Goal: Information Seeking & Learning: Learn about a topic

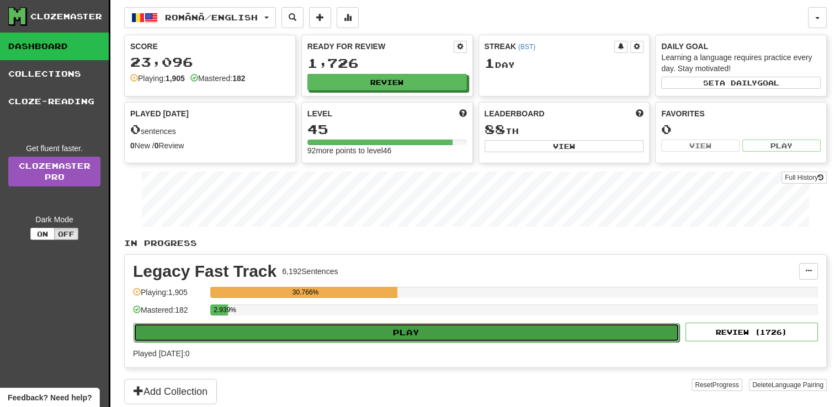
click at [417, 332] on button "Play" at bounding box center [407, 332] width 546 height 19
select select "**"
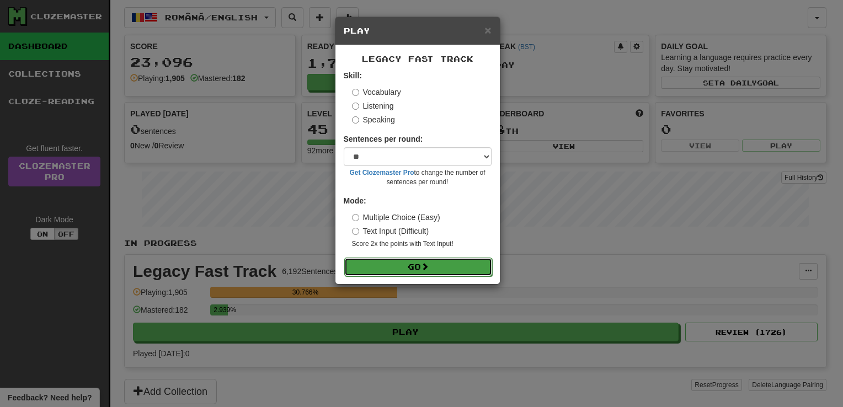
click at [411, 269] on button "Go" at bounding box center [418, 267] width 148 height 19
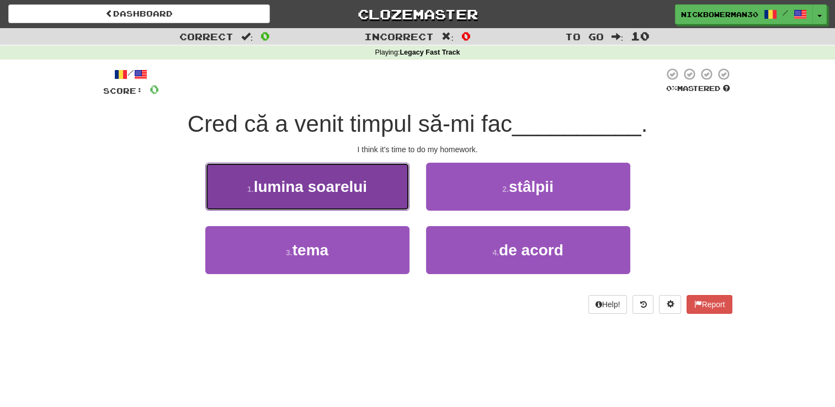
click at [358, 198] on button "1 . lumina soarelui" at bounding box center [307, 187] width 204 height 48
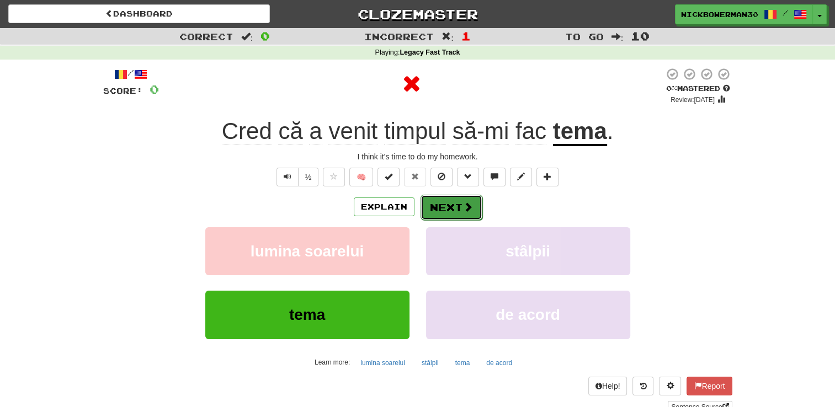
click at [439, 206] on button "Next" at bounding box center [451, 207] width 62 height 25
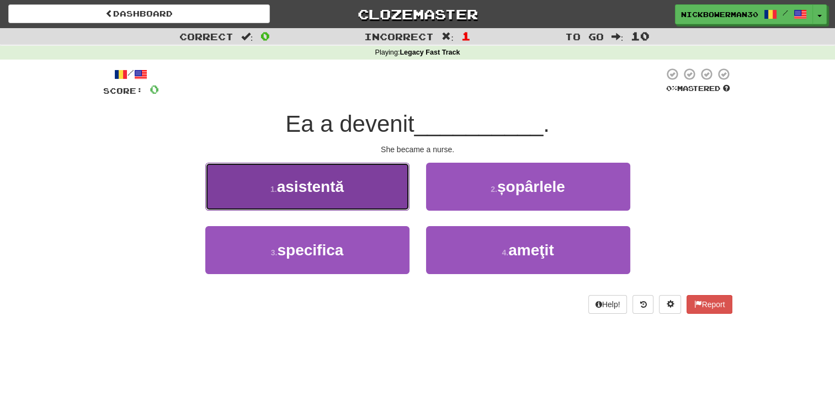
click at [371, 188] on button "1 . asistentă" at bounding box center [307, 187] width 204 height 48
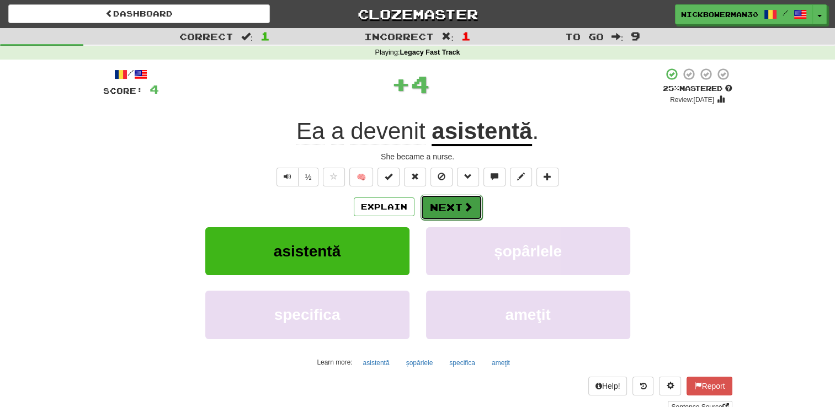
click at [450, 204] on button "Next" at bounding box center [451, 207] width 62 height 25
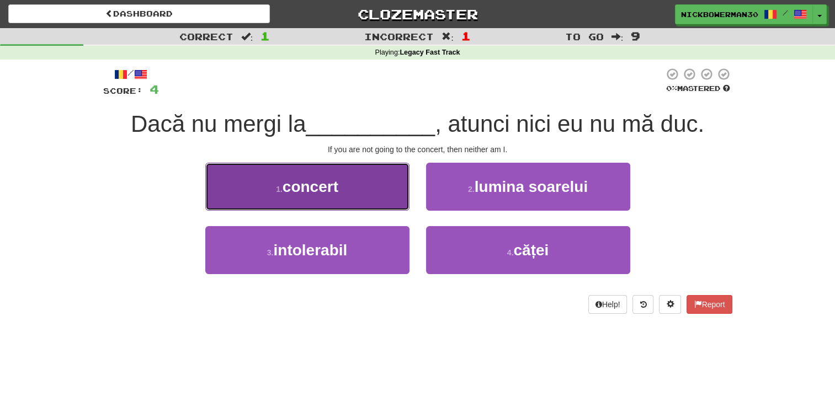
click at [373, 189] on button "1 . concert" at bounding box center [307, 187] width 204 height 48
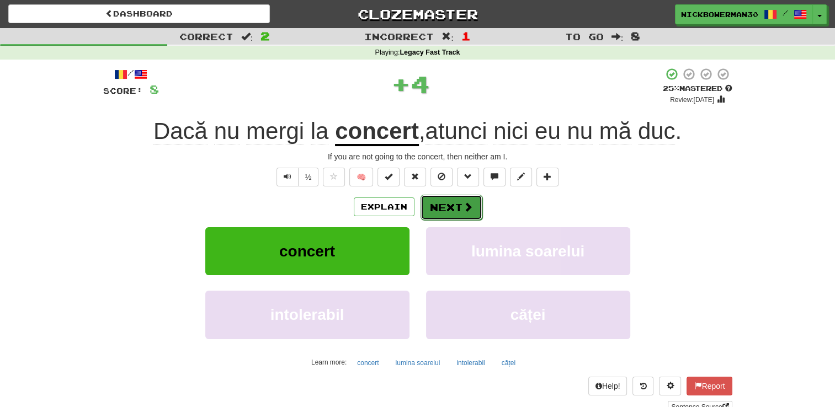
click at [435, 204] on button "Next" at bounding box center [451, 207] width 62 height 25
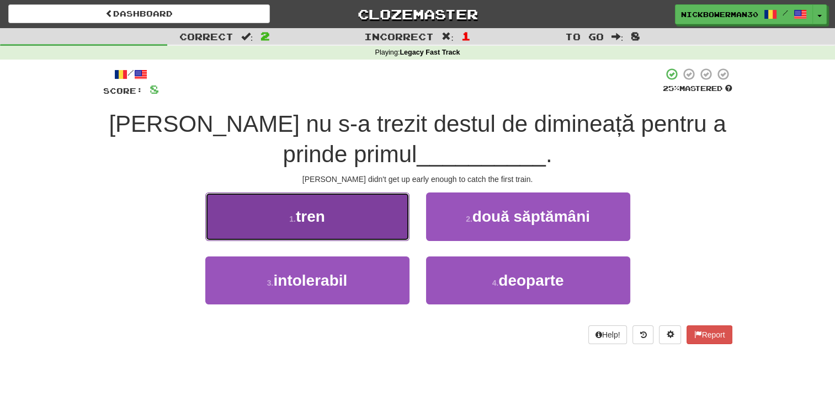
click at [381, 222] on button "1 . tren" at bounding box center [307, 217] width 204 height 48
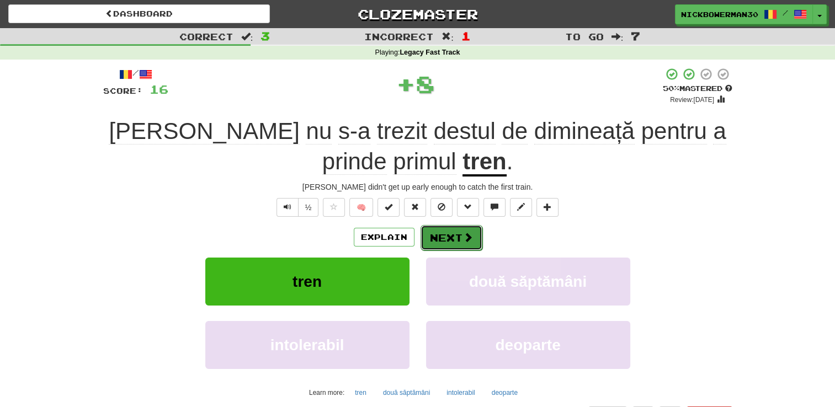
click at [441, 236] on button "Next" at bounding box center [451, 237] width 62 height 25
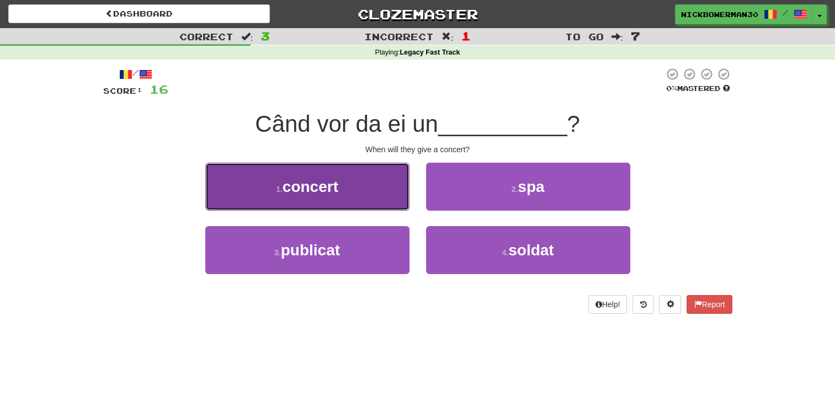
click at [371, 195] on button "1 . concert" at bounding box center [307, 187] width 204 height 48
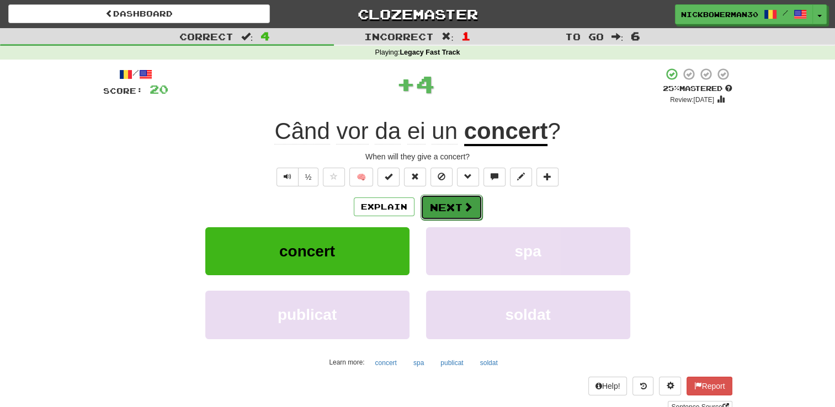
click at [429, 209] on button "Next" at bounding box center [451, 207] width 62 height 25
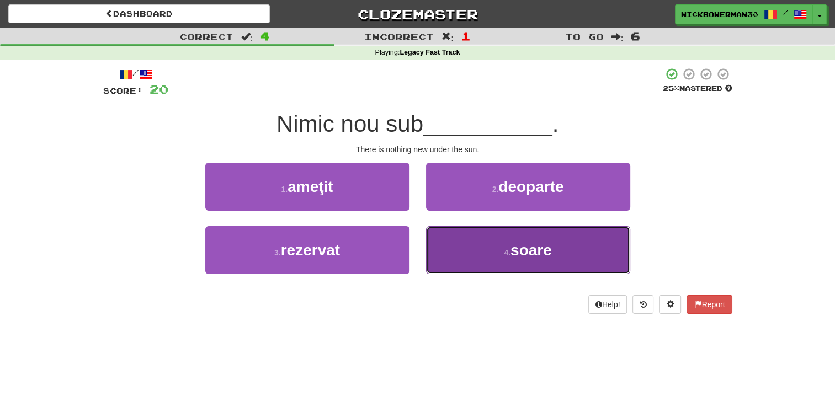
click at [449, 247] on button "4 . soare" at bounding box center [528, 250] width 204 height 48
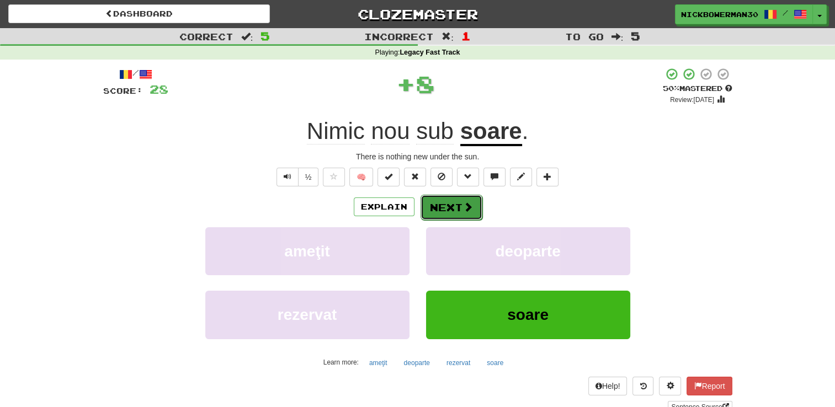
click at [439, 207] on button "Next" at bounding box center [451, 207] width 62 height 25
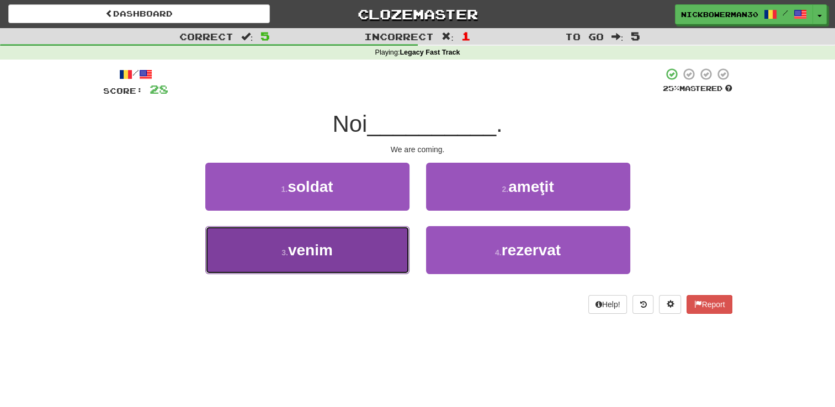
click at [379, 239] on button "3 . venim" at bounding box center [307, 250] width 204 height 48
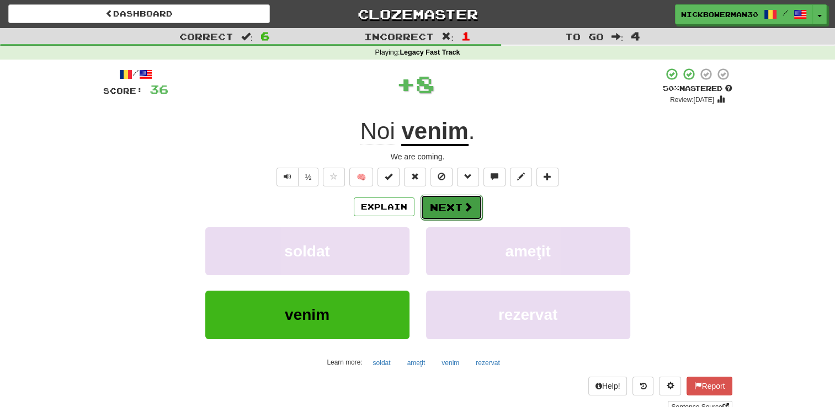
click at [432, 195] on button "Next" at bounding box center [451, 207] width 62 height 25
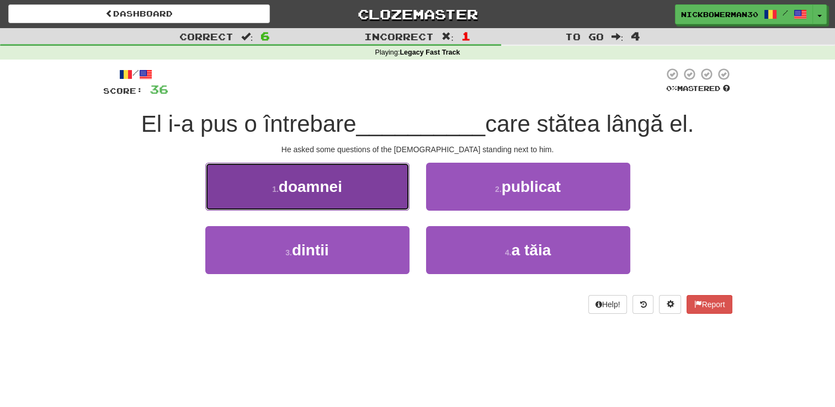
click at [369, 191] on button "1 . doamnei" at bounding box center [307, 187] width 204 height 48
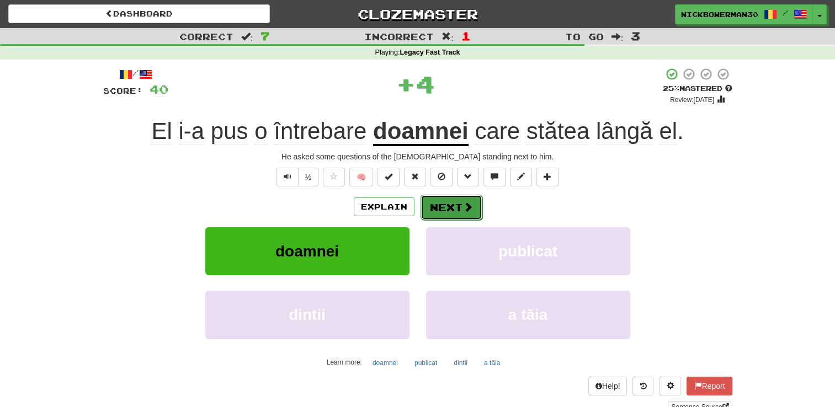
click at [437, 203] on button "Next" at bounding box center [451, 207] width 62 height 25
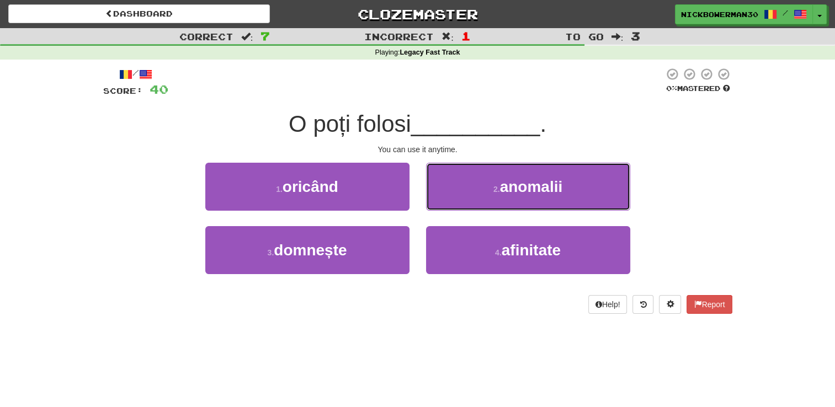
click at [437, 203] on button "2 . anomalii" at bounding box center [528, 187] width 204 height 48
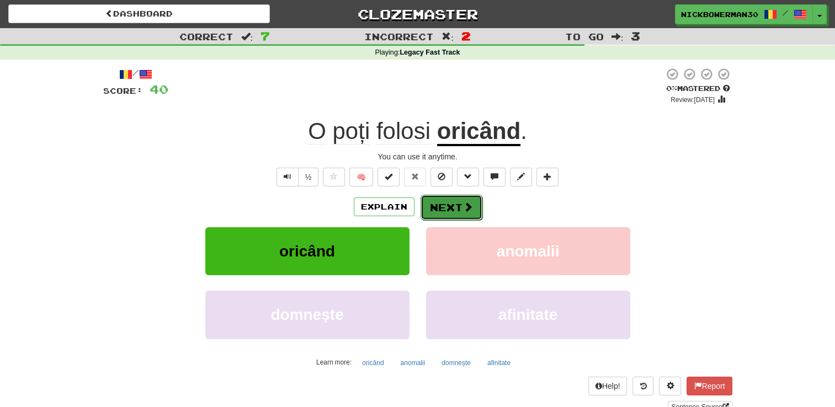
click at [435, 212] on button "Next" at bounding box center [451, 207] width 62 height 25
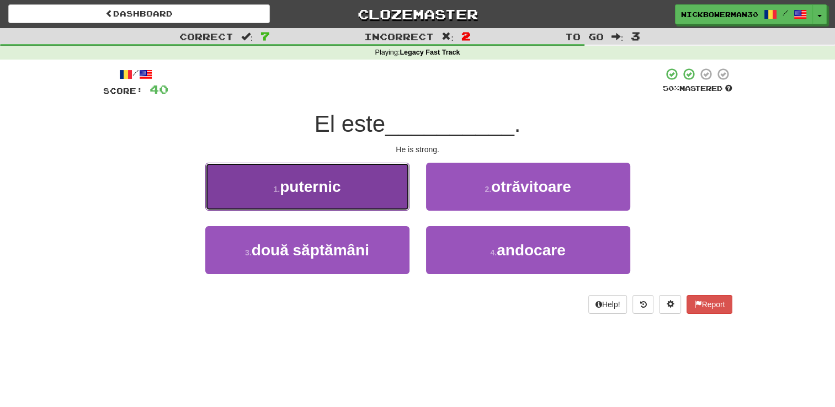
click at [373, 193] on button "1 . puternic" at bounding box center [307, 187] width 204 height 48
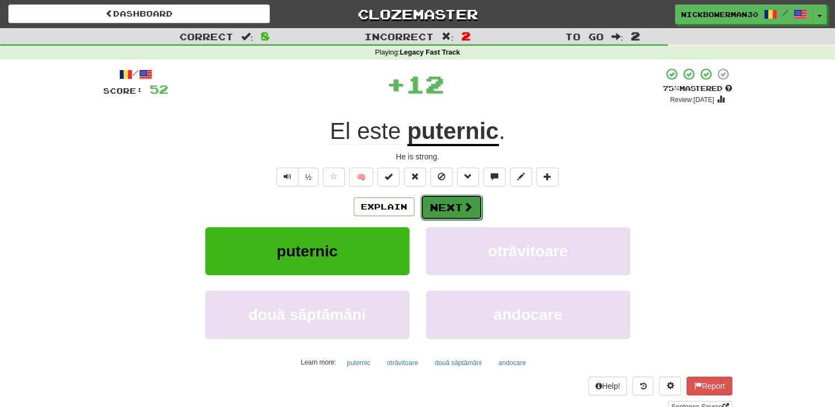
click at [433, 204] on button "Next" at bounding box center [451, 207] width 62 height 25
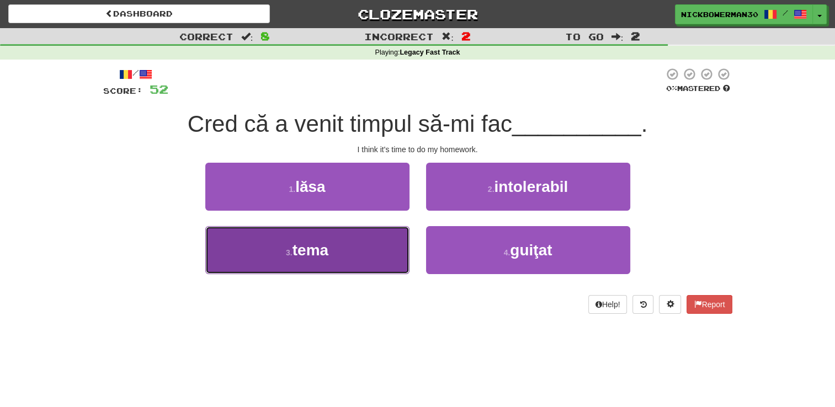
click at [390, 250] on button "3 . tema" at bounding box center [307, 250] width 204 height 48
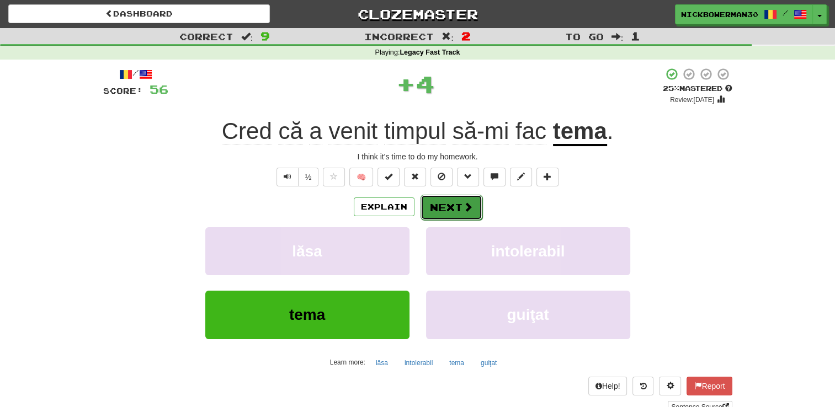
click at [438, 209] on button "Next" at bounding box center [451, 207] width 62 height 25
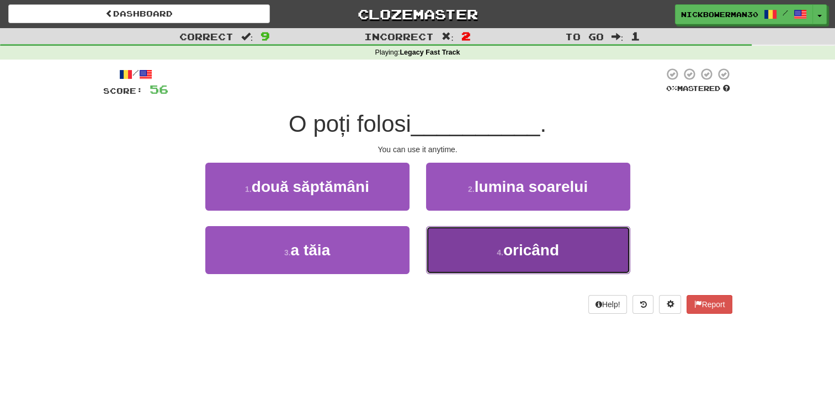
click at [462, 248] on button "4 . oricând" at bounding box center [528, 250] width 204 height 48
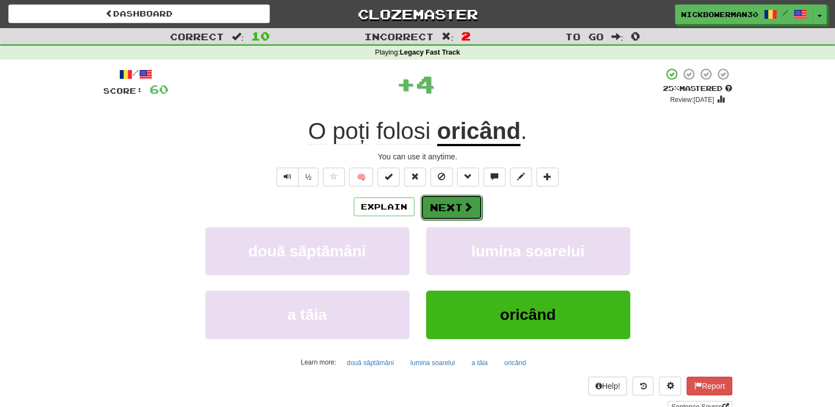
click at [446, 209] on button "Next" at bounding box center [451, 207] width 62 height 25
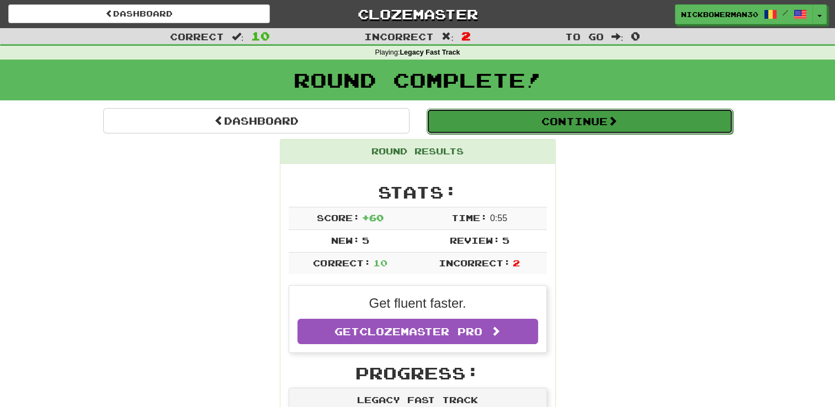
click at [459, 127] on button "Continue" at bounding box center [580, 121] width 306 height 25
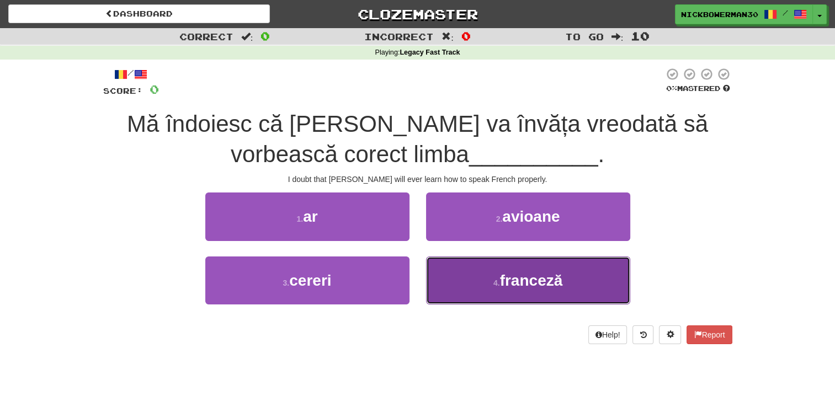
click at [500, 275] on button "4 . franceză" at bounding box center [528, 281] width 204 height 48
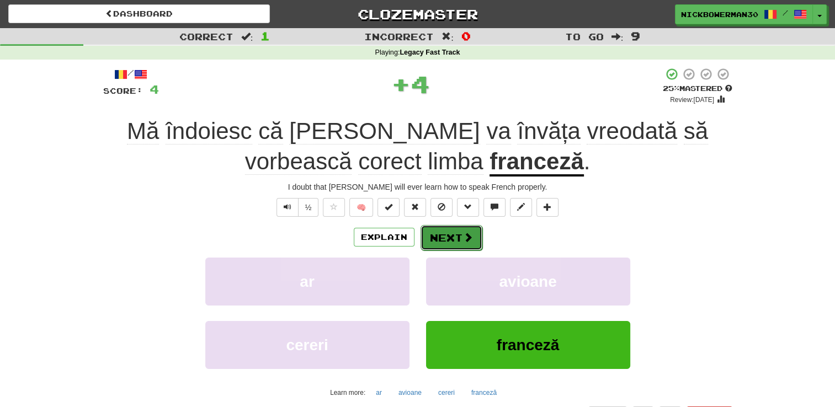
click at [454, 239] on button "Next" at bounding box center [451, 237] width 62 height 25
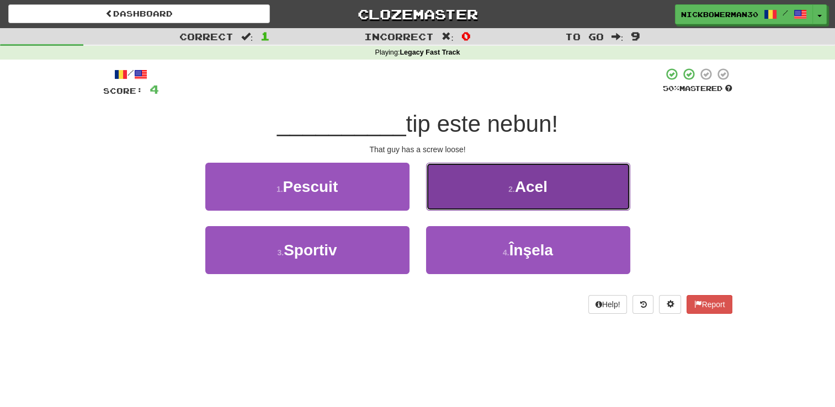
click at [446, 203] on button "2 . Acel" at bounding box center [528, 187] width 204 height 48
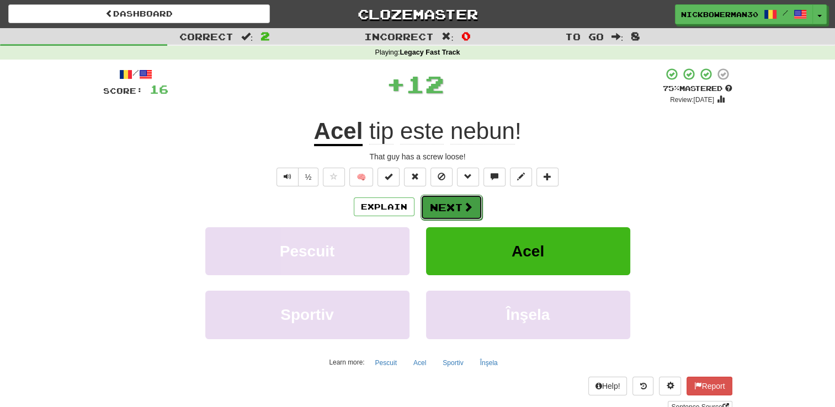
click at [438, 205] on button "Next" at bounding box center [451, 207] width 62 height 25
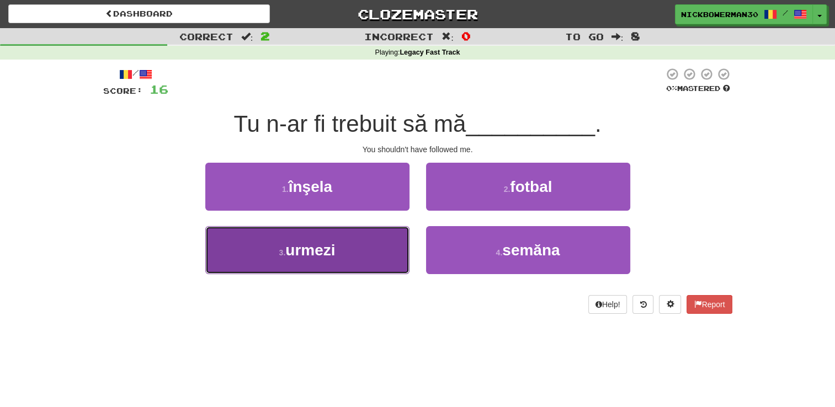
click at [386, 251] on button "3 . urmezi" at bounding box center [307, 250] width 204 height 48
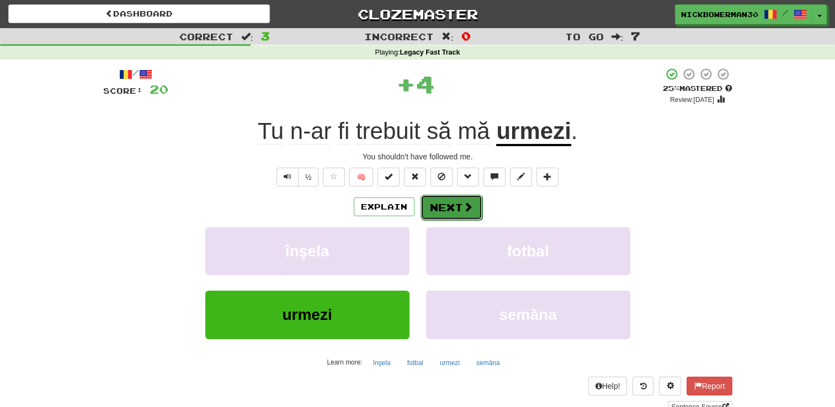
click at [441, 210] on button "Next" at bounding box center [451, 207] width 62 height 25
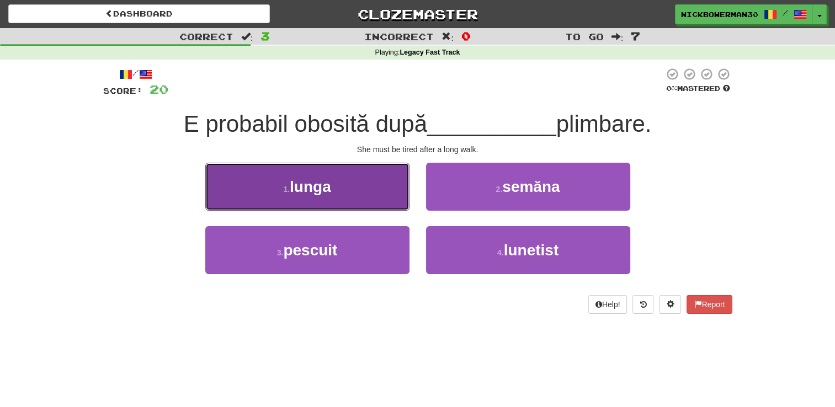
click at [395, 197] on button "1 . lunga" at bounding box center [307, 187] width 204 height 48
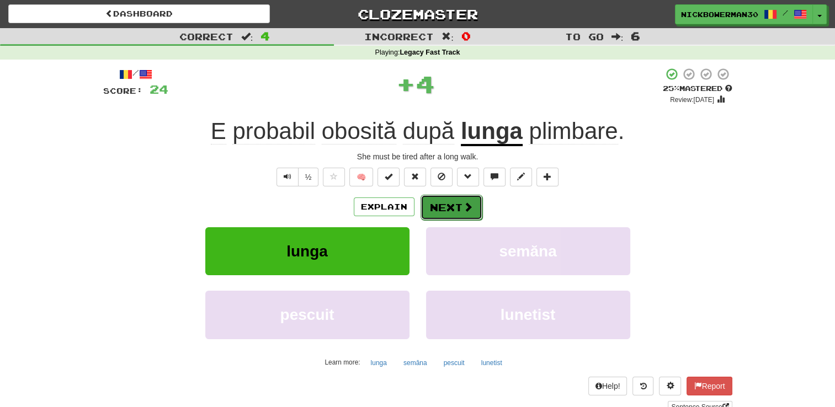
click at [444, 204] on button "Next" at bounding box center [451, 207] width 62 height 25
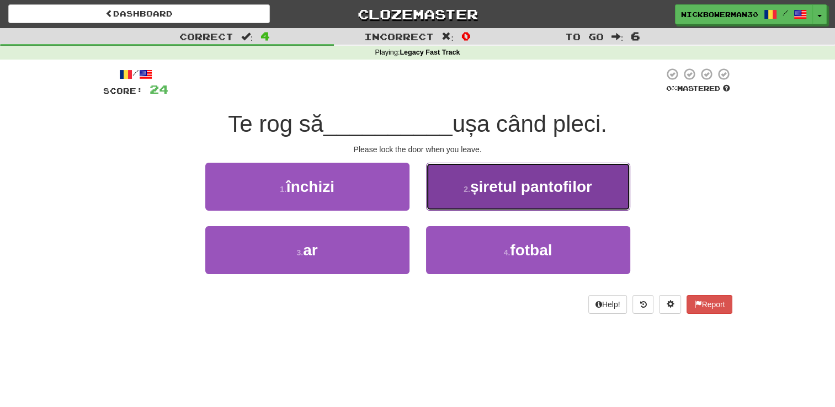
click at [466, 186] on small "2 ." at bounding box center [466, 189] width 7 height 9
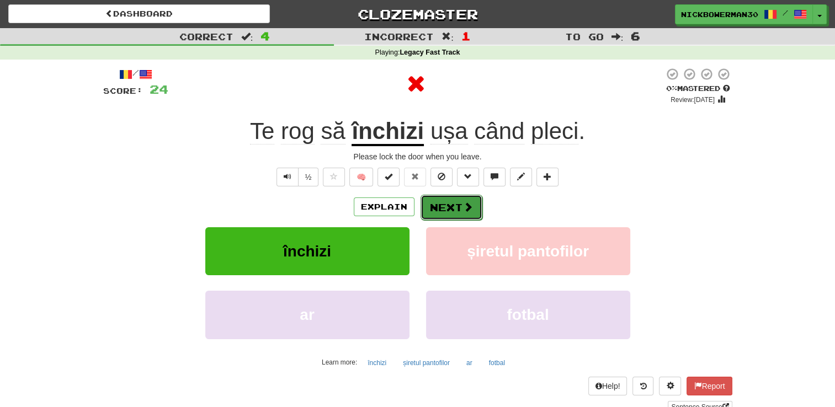
click at [441, 207] on button "Next" at bounding box center [451, 207] width 62 height 25
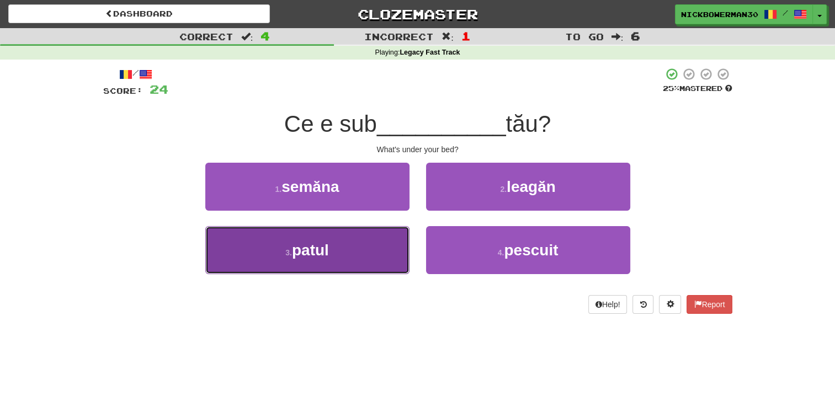
click at [382, 251] on button "3 . patul" at bounding box center [307, 250] width 204 height 48
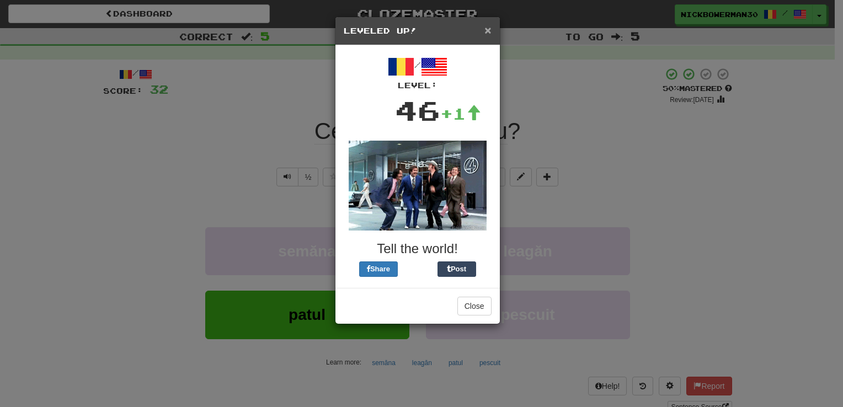
click at [487, 34] on span "×" at bounding box center [487, 30] width 7 height 13
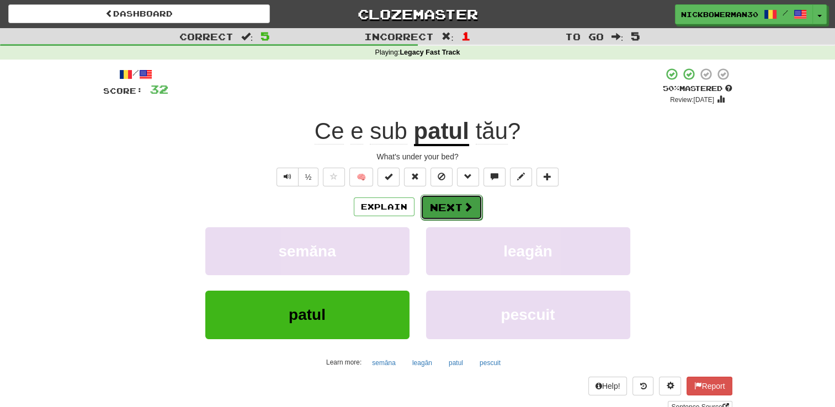
click at [447, 206] on button "Next" at bounding box center [451, 207] width 62 height 25
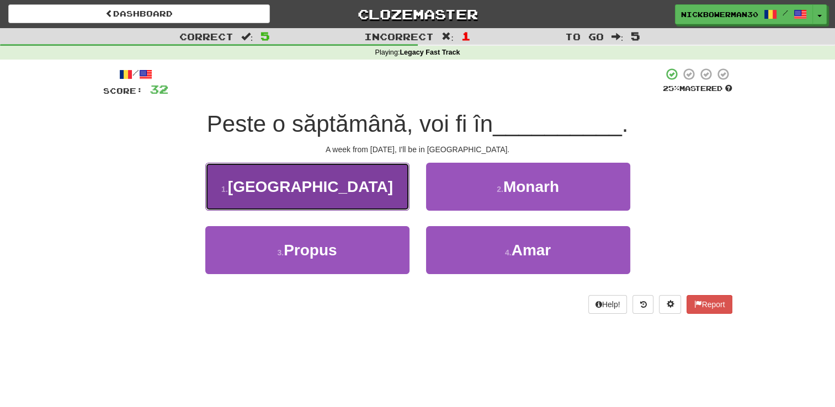
click at [387, 198] on button "1 . Anglia" at bounding box center [307, 187] width 204 height 48
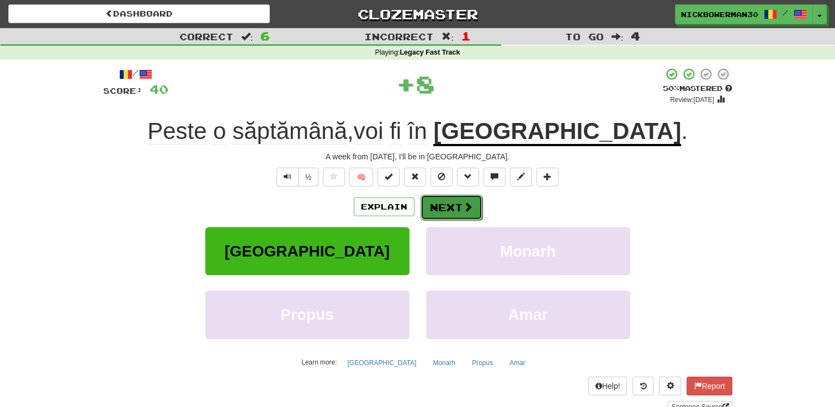
click at [444, 214] on button "Next" at bounding box center [451, 207] width 62 height 25
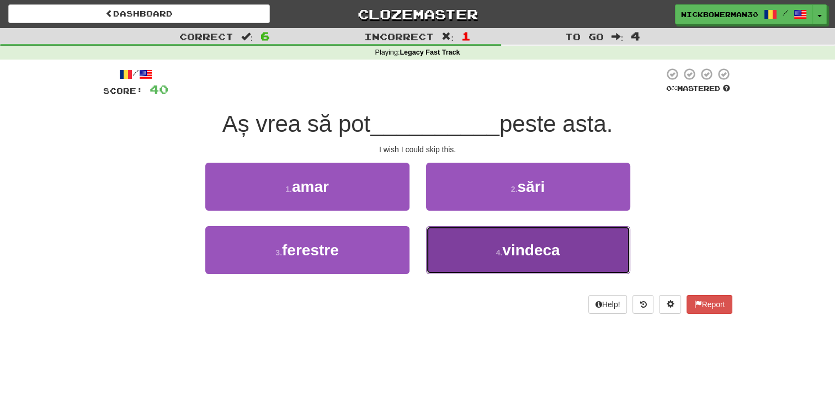
click at [445, 250] on button "4 . vindeca" at bounding box center [528, 250] width 204 height 48
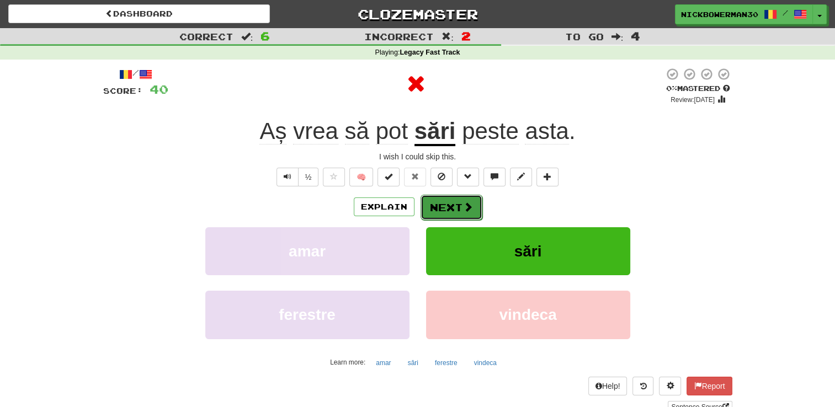
click at [435, 201] on button "Next" at bounding box center [451, 207] width 62 height 25
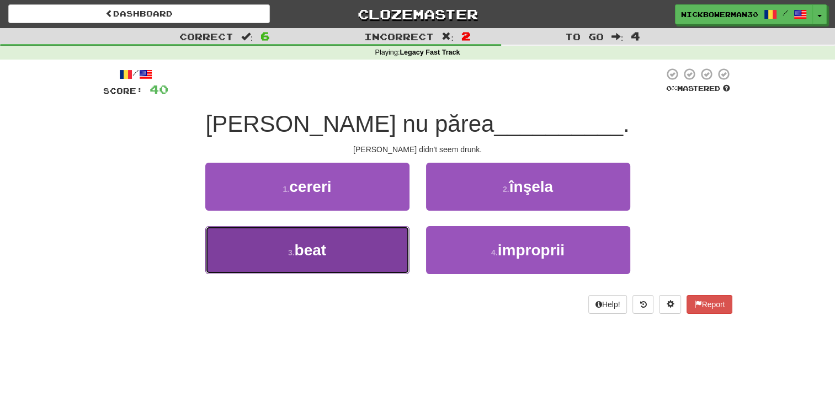
click at [379, 252] on button "3 . beat" at bounding box center [307, 250] width 204 height 48
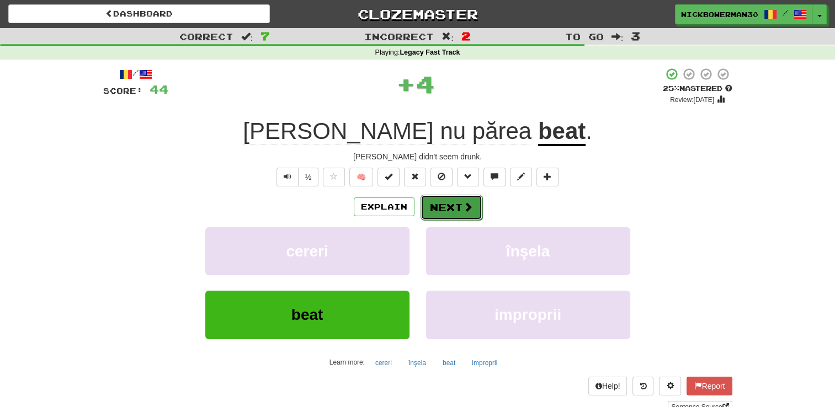
click at [439, 204] on button "Next" at bounding box center [451, 207] width 62 height 25
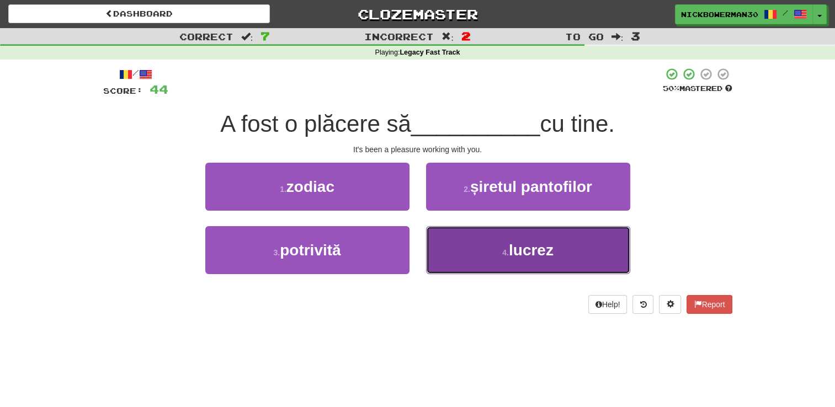
click at [461, 239] on button "4 . lucrez" at bounding box center [528, 250] width 204 height 48
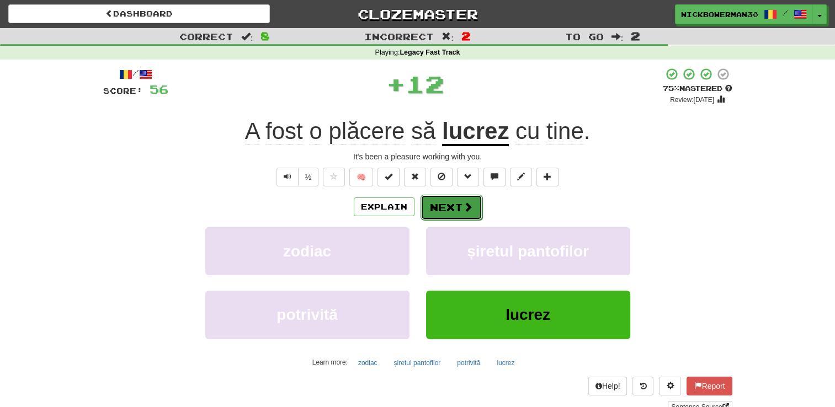
click at [436, 207] on button "Next" at bounding box center [451, 207] width 62 height 25
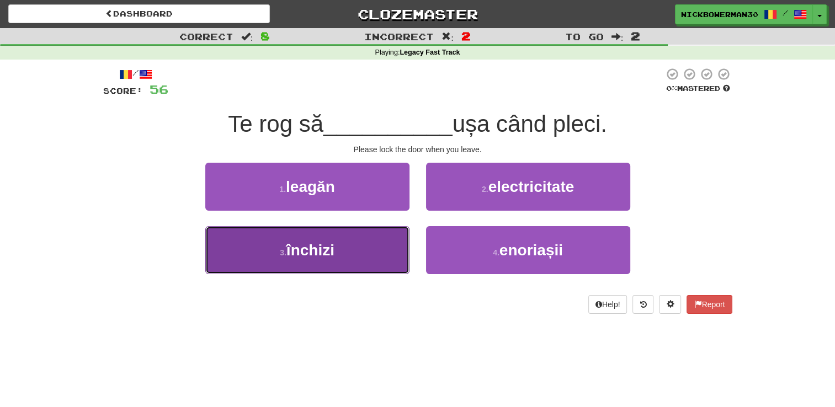
click at [374, 246] on button "3 . închizi" at bounding box center [307, 250] width 204 height 48
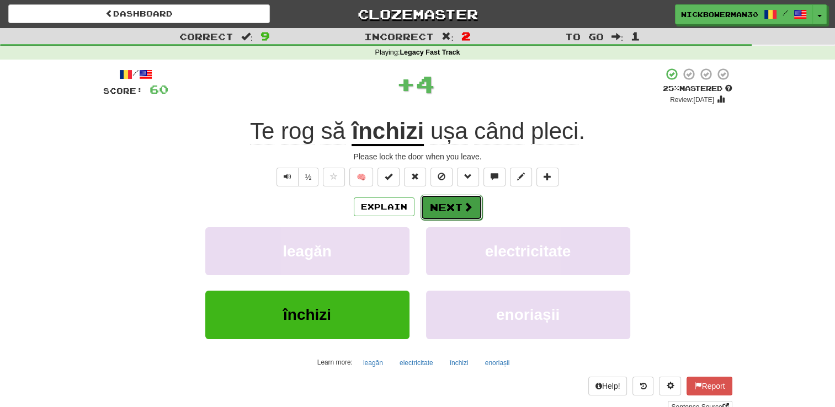
click at [428, 201] on button "Next" at bounding box center [451, 207] width 62 height 25
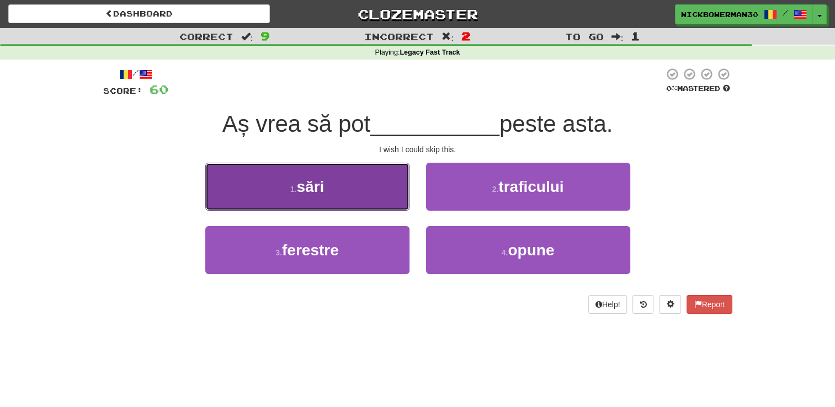
click at [386, 196] on button "1 . sări" at bounding box center [307, 187] width 204 height 48
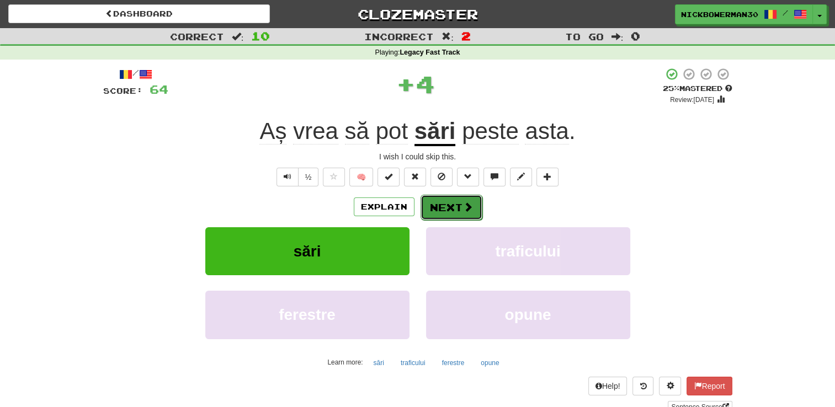
click at [438, 209] on button "Next" at bounding box center [451, 207] width 62 height 25
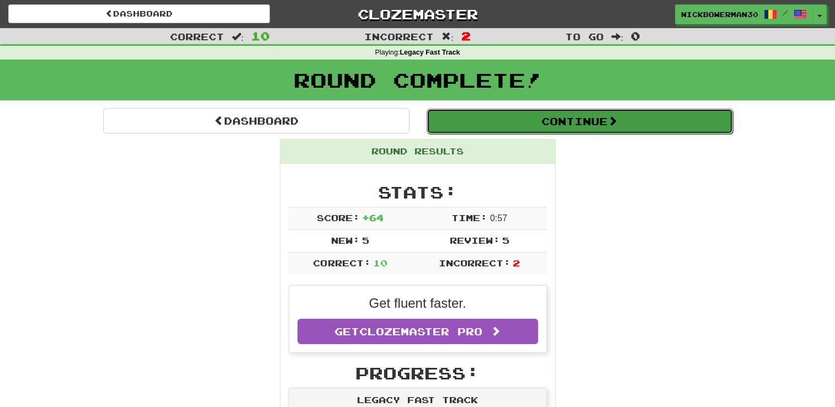
click at [480, 127] on button "Continue" at bounding box center [580, 121] width 306 height 25
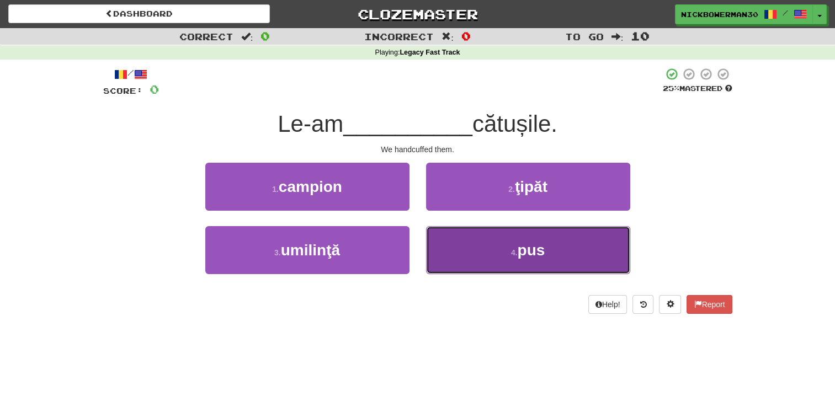
click at [459, 241] on button "4 . pus" at bounding box center [528, 250] width 204 height 48
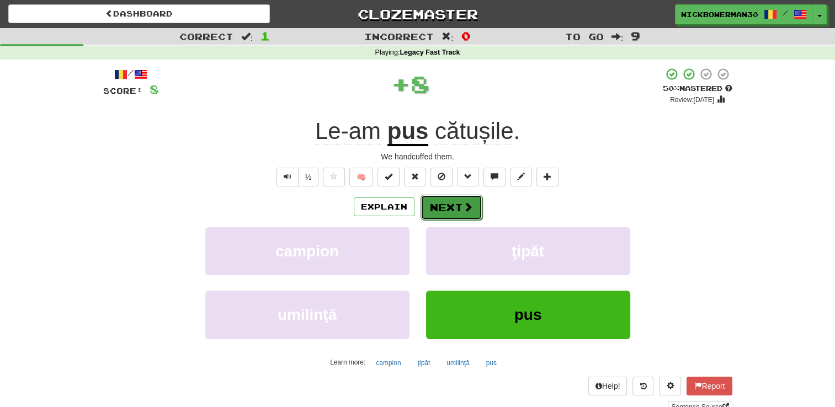
click at [450, 210] on button "Next" at bounding box center [451, 207] width 62 height 25
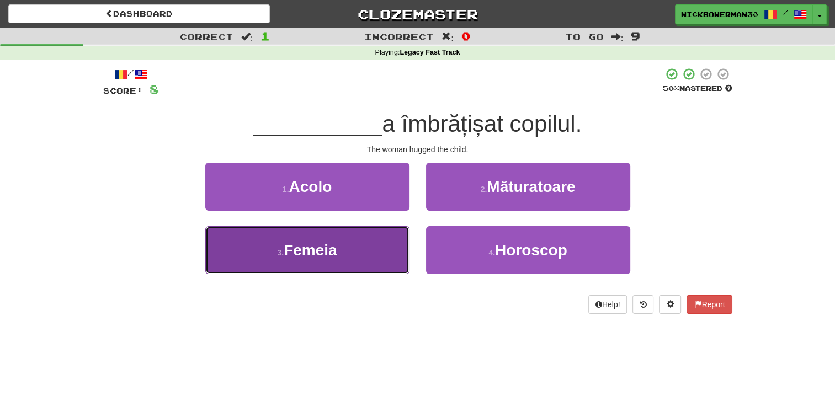
click at [366, 257] on button "3 . Femeia" at bounding box center [307, 250] width 204 height 48
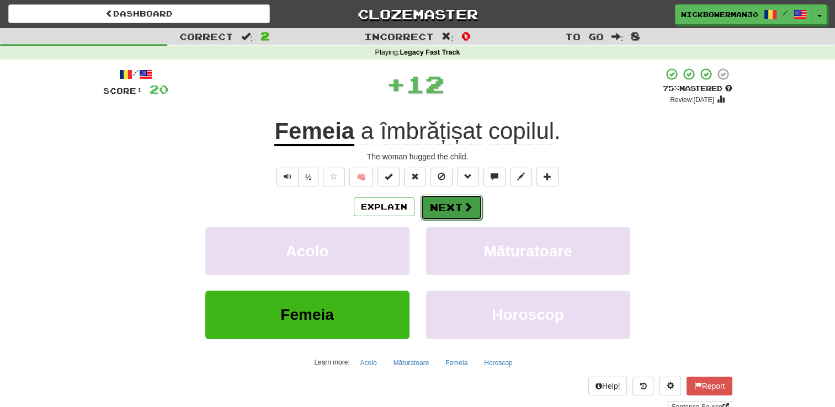
click at [446, 200] on button "Next" at bounding box center [451, 207] width 62 height 25
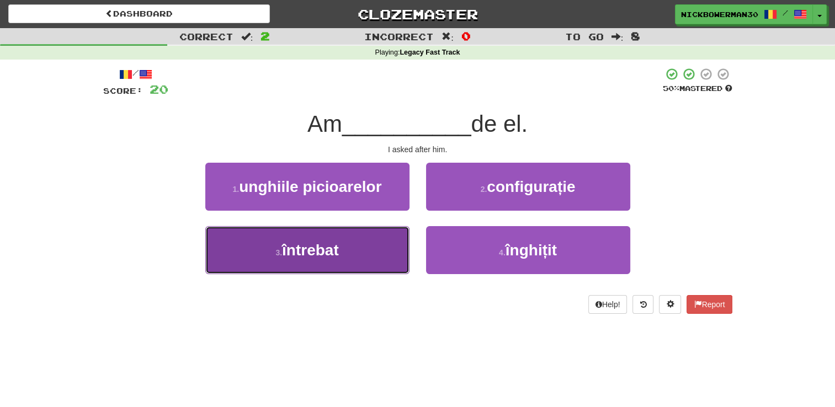
click at [380, 247] on button "3 . întrebat" at bounding box center [307, 250] width 204 height 48
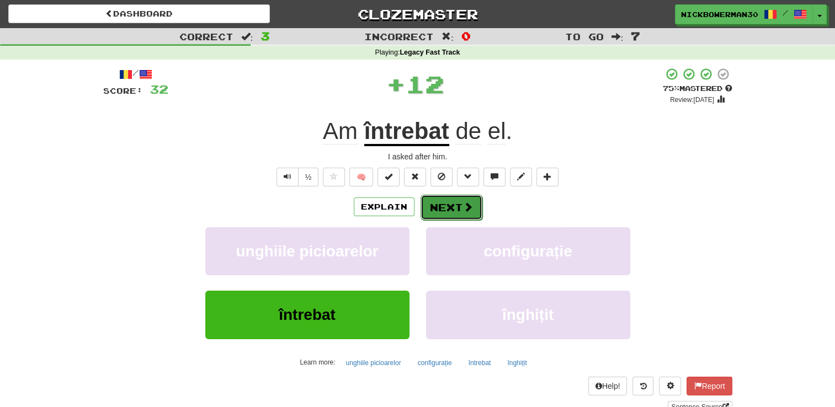
click at [432, 206] on button "Next" at bounding box center [451, 207] width 62 height 25
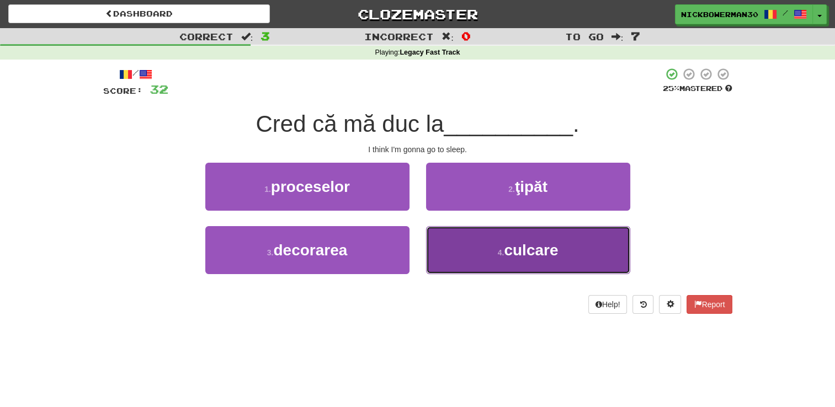
click at [439, 253] on button "4 . culcare" at bounding box center [528, 250] width 204 height 48
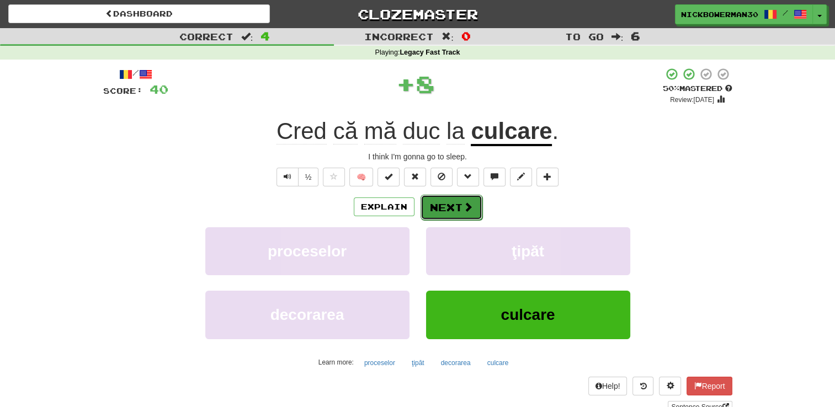
click at [439, 209] on button "Next" at bounding box center [451, 207] width 62 height 25
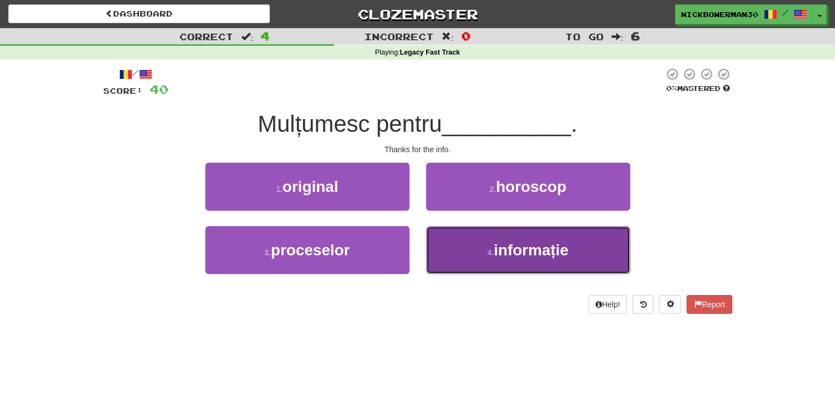
click at [450, 251] on button "4 . informație" at bounding box center [528, 250] width 204 height 48
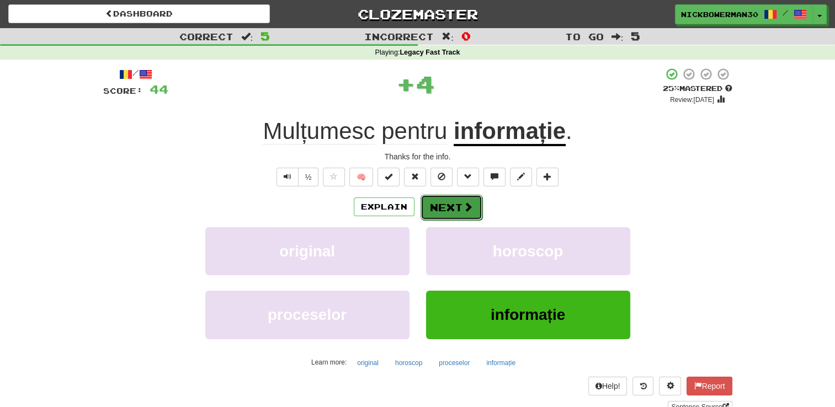
click at [441, 203] on button "Next" at bounding box center [451, 207] width 62 height 25
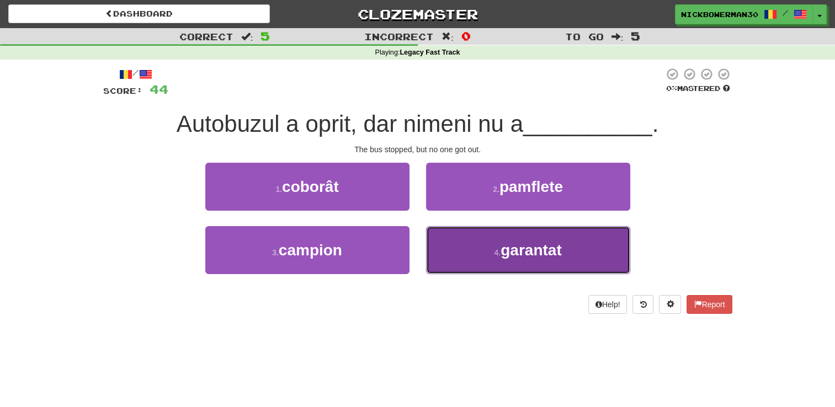
click at [450, 243] on button "4 . garantat" at bounding box center [528, 250] width 204 height 48
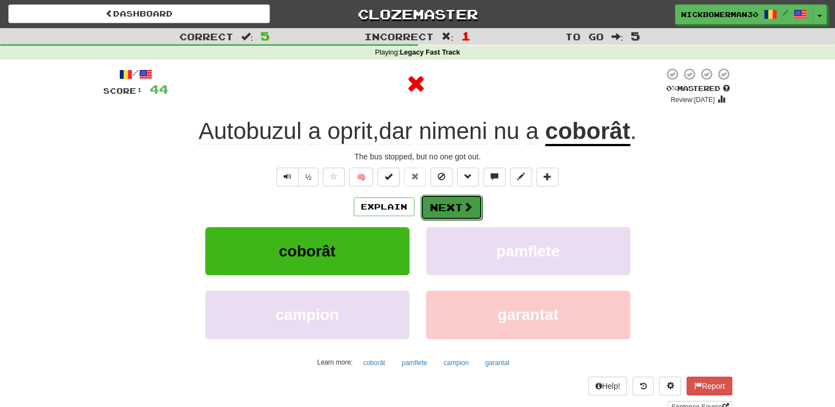
click at [439, 205] on button "Next" at bounding box center [451, 207] width 62 height 25
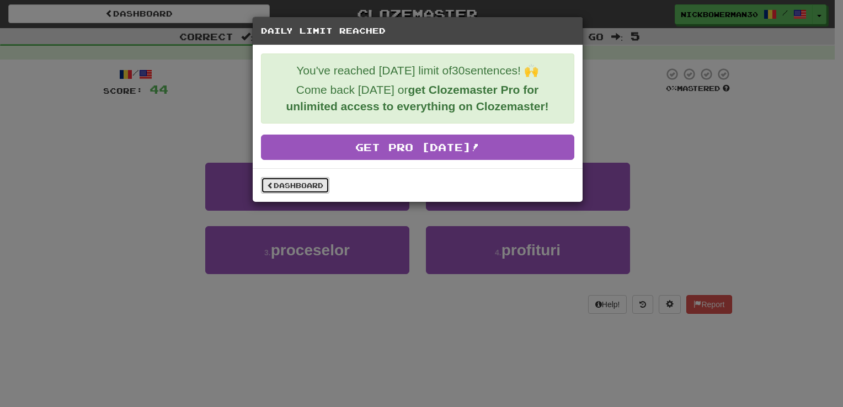
click at [296, 183] on link "Dashboard" at bounding box center [295, 185] width 68 height 17
